Goal: Information Seeking & Learning: Find specific fact

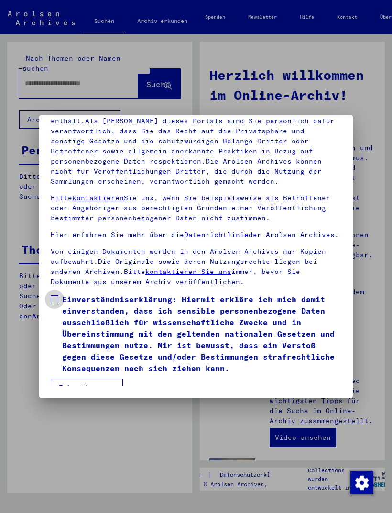
scroll to position [125, 0]
click at [55, 298] on label "Einverständniserklärung: Hiermit erkläre ich mich damit einverstanden, dass ich…" at bounding box center [196, 333] width 290 height 80
click at [91, 378] on button "Ich stimme zu" at bounding box center [87, 387] width 72 height 18
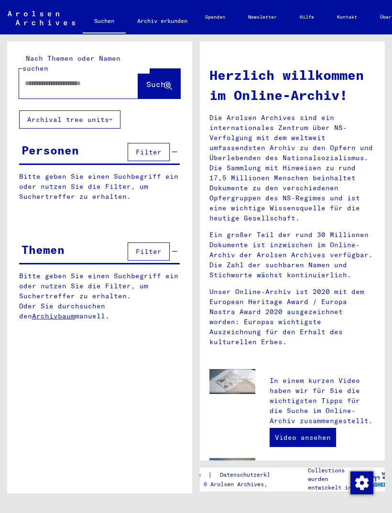
click at [78, 78] on input "text" at bounding box center [67, 83] width 85 height 10
type input "****"
click at [153, 85] on button "Suche" at bounding box center [159, 84] width 42 height 30
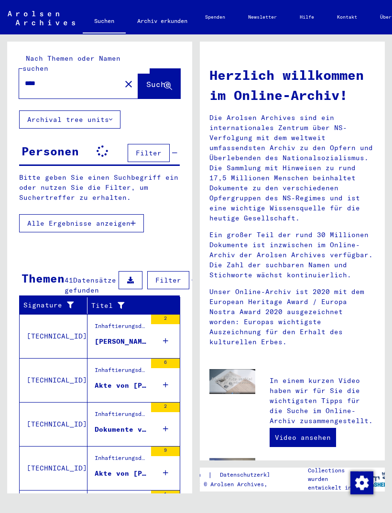
click at [102, 342] on div "[PERSON_NAME], geboren am [DEMOGRAPHIC_DATA], geboren in [GEOGRAPHIC_DATA]" at bounding box center [121, 341] width 52 height 10
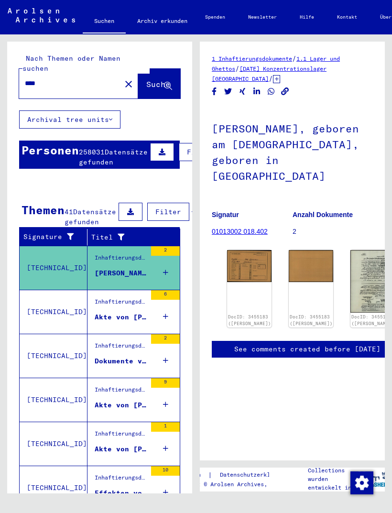
click at [232, 250] on div "DocID: 3455183 ([PERSON_NAME])" at bounding box center [249, 288] width 44 height 77
click at [236, 250] on img at bounding box center [249, 266] width 44 height 32
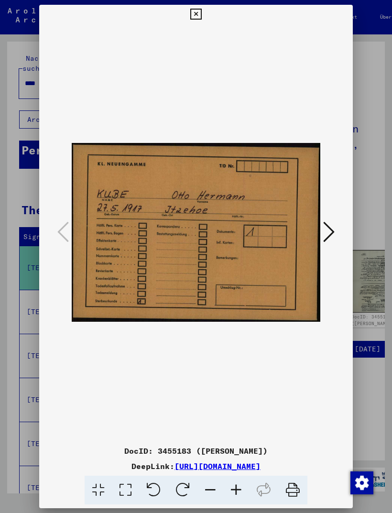
click at [328, 230] on icon at bounding box center [328, 231] width 11 height 23
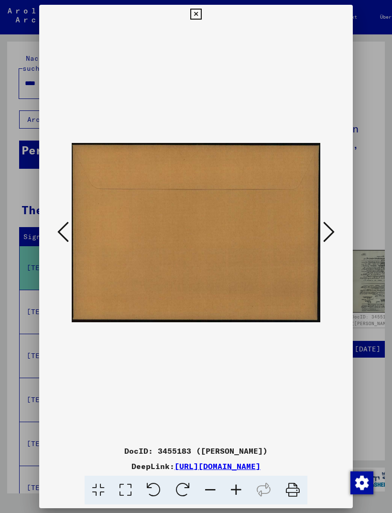
click at [329, 232] on icon at bounding box center [328, 231] width 11 height 23
click at [327, 234] on icon at bounding box center [328, 231] width 11 height 23
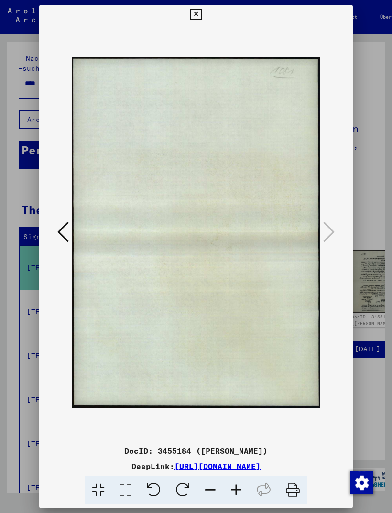
click at [71, 231] on button at bounding box center [62, 232] width 17 height 27
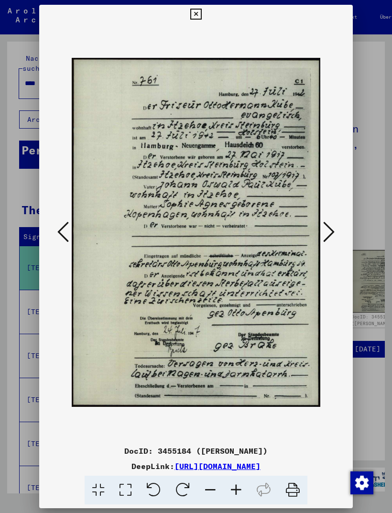
click at [204, 13] on button at bounding box center [195, 14] width 17 height 19
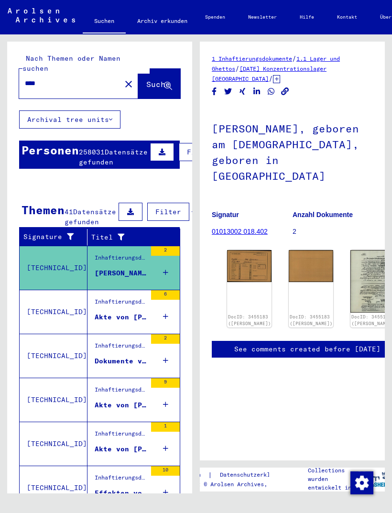
click at [41, 314] on mat-cell "?ART?" at bounding box center [32, 302] width 25 height 23
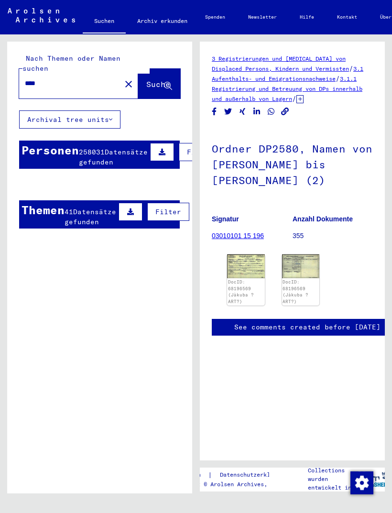
click at [244, 268] on img at bounding box center [246, 265] width 38 height 23
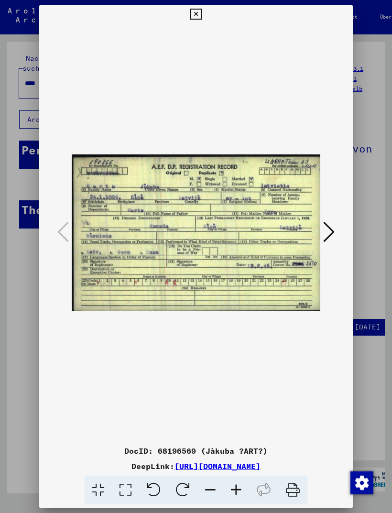
click at [337, 231] on button at bounding box center [328, 232] width 17 height 27
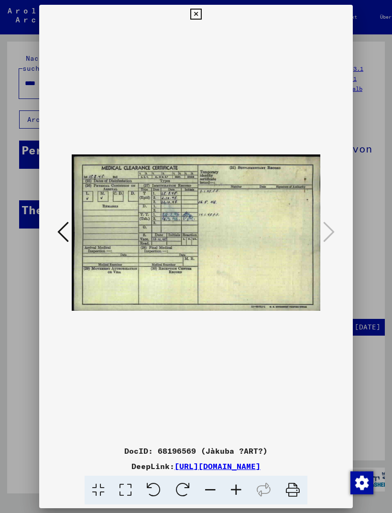
click at [204, 15] on button at bounding box center [195, 14] width 17 height 19
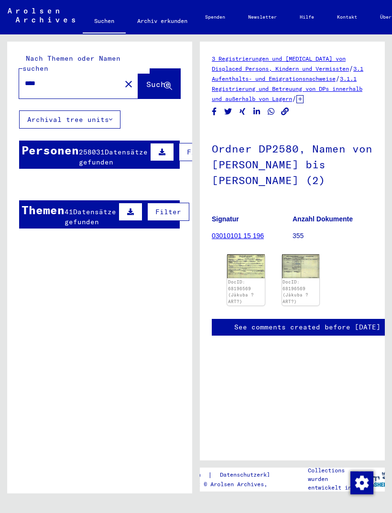
click at [78, 226] on mat-cell at bounding box center [81, 231] width 25 height 23
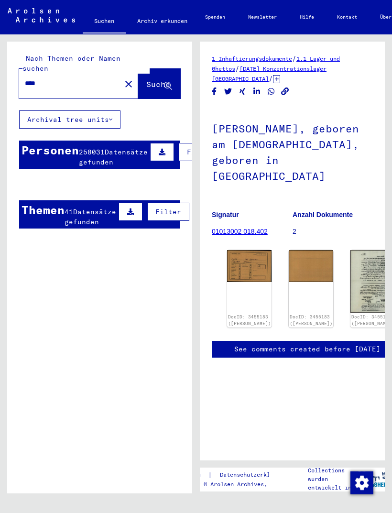
click at [67, 220] on mat-cell "[PERSON_NAME]" at bounding box center [56, 231] width 25 height 23
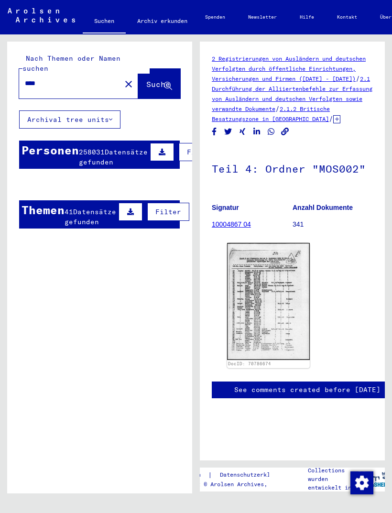
click at [75, 228] on mat-cell at bounding box center [81, 231] width 25 height 23
click at [83, 224] on mat-cell at bounding box center [81, 231] width 25 height 23
click at [77, 229] on mat-cell at bounding box center [81, 231] width 25 height 23
click at [83, 158] on span "Datensätze gefunden" at bounding box center [113, 157] width 69 height 19
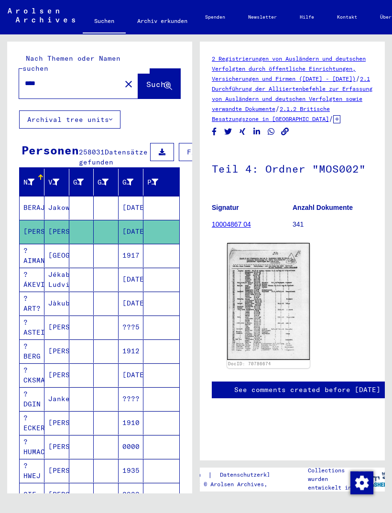
click at [90, 150] on span "Datensätze gefunden" at bounding box center [113, 157] width 69 height 19
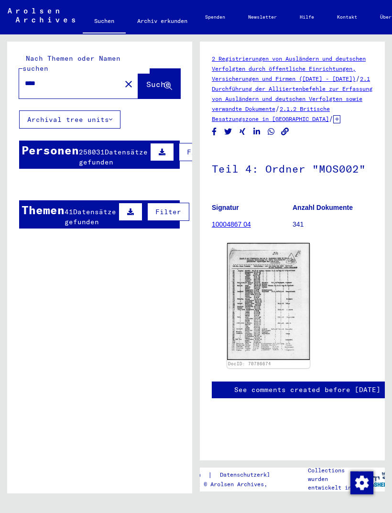
click at [85, 230] on mat-cell at bounding box center [81, 231] width 25 height 23
click at [157, 234] on mat-cell at bounding box center [161, 231] width 36 height 23
click at [70, 232] on mat-cell at bounding box center [81, 231] width 25 height 23
click at [155, 83] on button "Suche" at bounding box center [159, 84] width 42 height 30
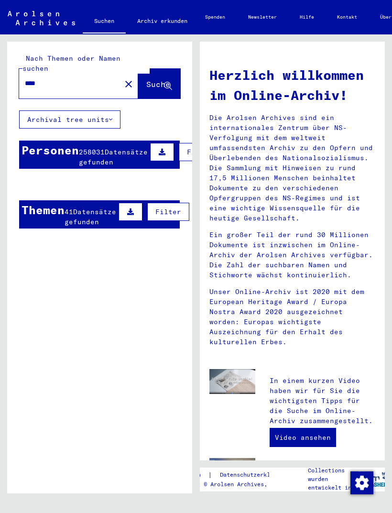
click at [119, 74] on button "close" at bounding box center [128, 83] width 19 height 19
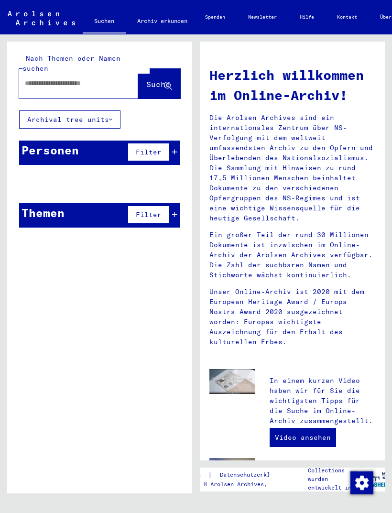
click at [76, 78] on input "text" at bounding box center [67, 83] width 85 height 10
type input "*********"
click at [168, 82] on icon at bounding box center [168, 86] width 8 height 8
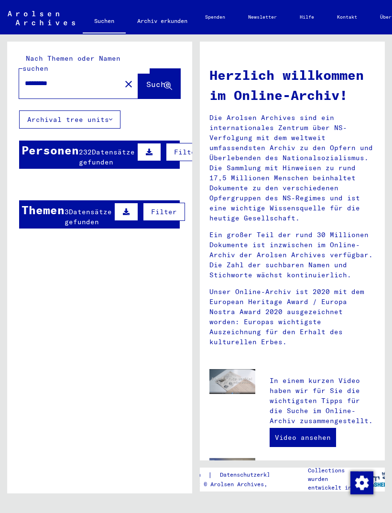
click at [61, 227] on mat-cell "[PERSON_NAME]" at bounding box center [56, 230] width 25 height 23
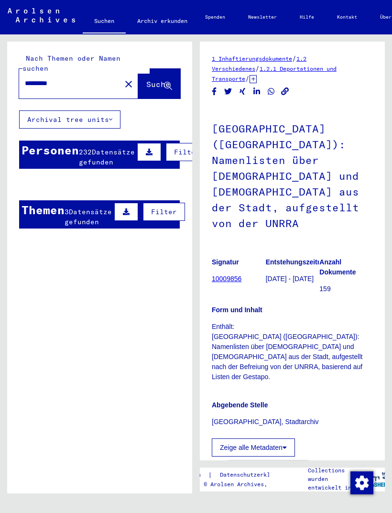
click at [86, 165] on span "Datensätze gefunden" at bounding box center [107, 157] width 56 height 19
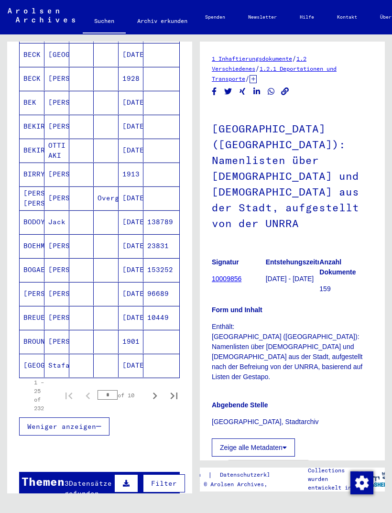
scroll to position [417, 0]
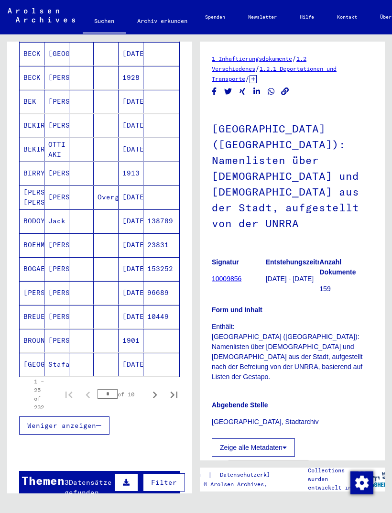
click at [153, 398] on icon "Next page" at bounding box center [154, 394] width 13 height 13
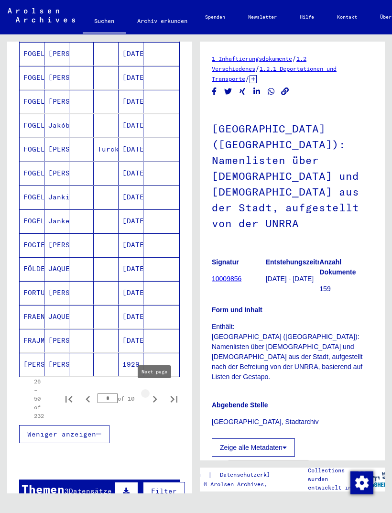
click at [150, 401] on icon "Next page" at bounding box center [154, 398] width 13 height 13
click at [152, 398] on icon "Next page" at bounding box center [154, 398] width 13 height 13
type input "*"
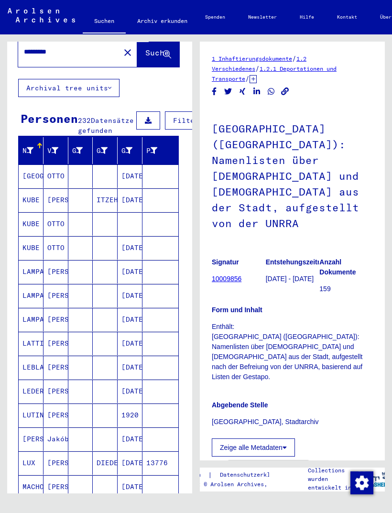
scroll to position [31, 1]
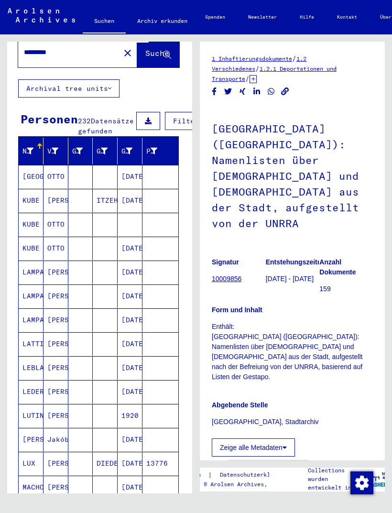
click at [37, 227] on mat-cell "KUBE" at bounding box center [31, 224] width 25 height 23
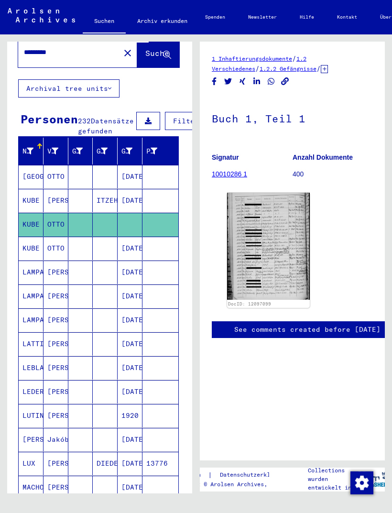
click at [268, 248] on img at bounding box center [268, 246] width 83 height 107
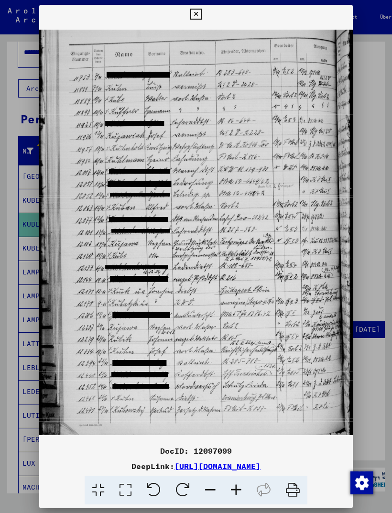
click at [201, 9] on icon at bounding box center [195, 14] width 11 height 11
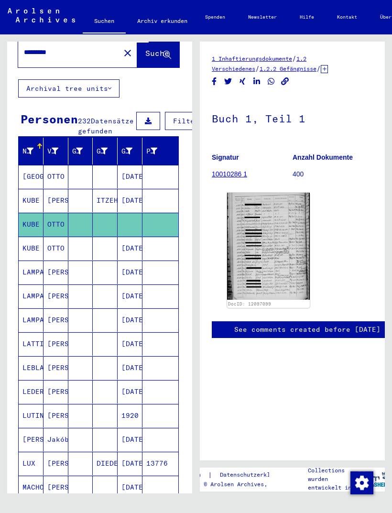
click at [52, 246] on mat-cell "OTTO" at bounding box center [55, 247] width 25 height 23
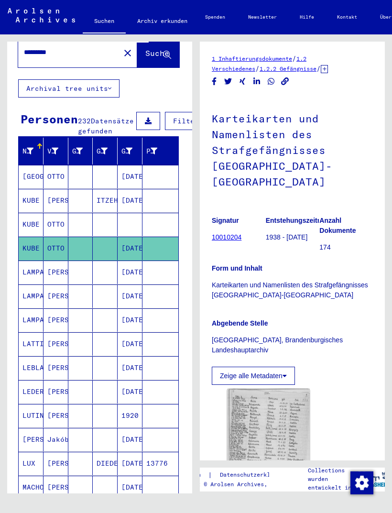
click at [46, 204] on mat-cell "[PERSON_NAME]" at bounding box center [55, 200] width 25 height 23
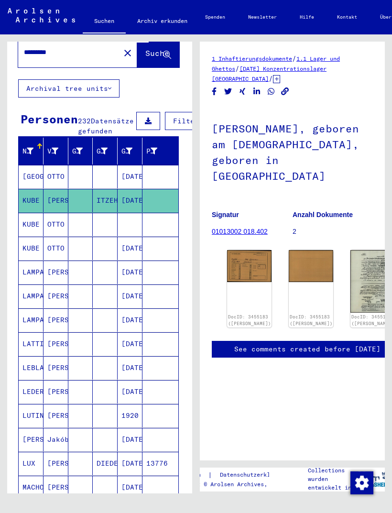
click at [62, 114] on div "Personen" at bounding box center [49, 118] width 57 height 17
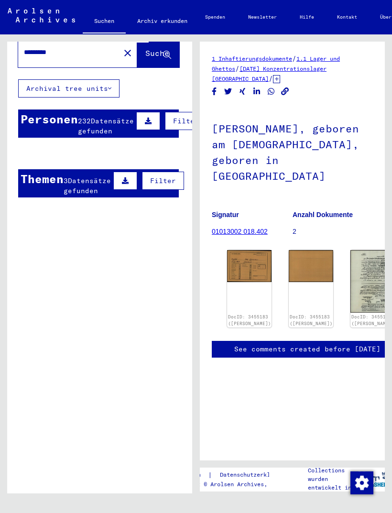
click at [30, 168] on mat-cell "[GEOGRAPHIC_DATA]" at bounding box center [31, 176] width 25 height 23
